Goal: Task Accomplishment & Management: Manage account settings

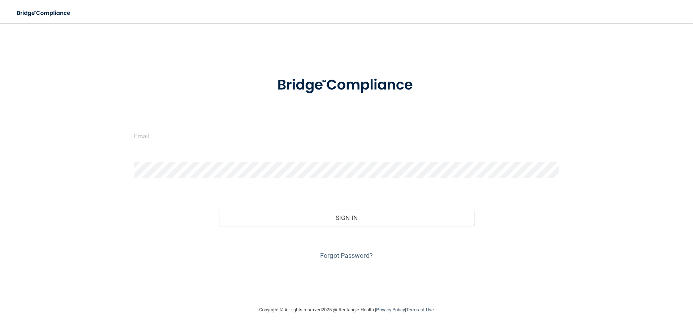
click at [234, 123] on form "Invalid email/password. You don't have permission to access that page. Sign In …" at bounding box center [346, 163] width 425 height 195
click at [230, 132] on input "email" at bounding box center [346, 136] width 425 height 16
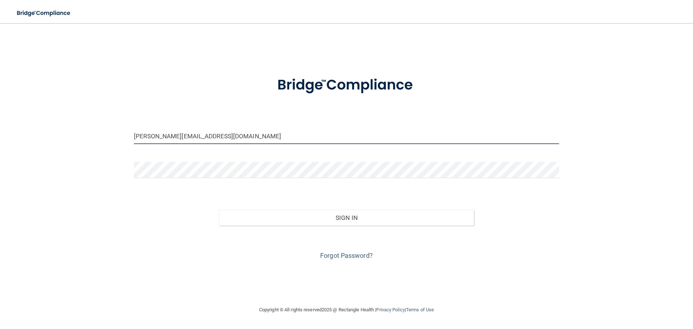
type input "[PERSON_NAME][EMAIL_ADDRESS][DOMAIN_NAME]"
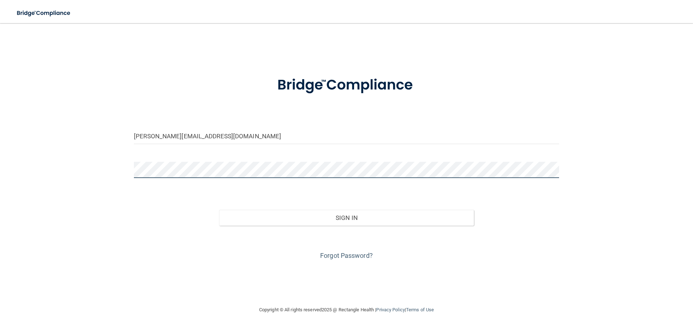
click at [219, 210] on button "Sign In" at bounding box center [346, 218] width 255 height 16
